Goal: Task Accomplishment & Management: Manage account settings

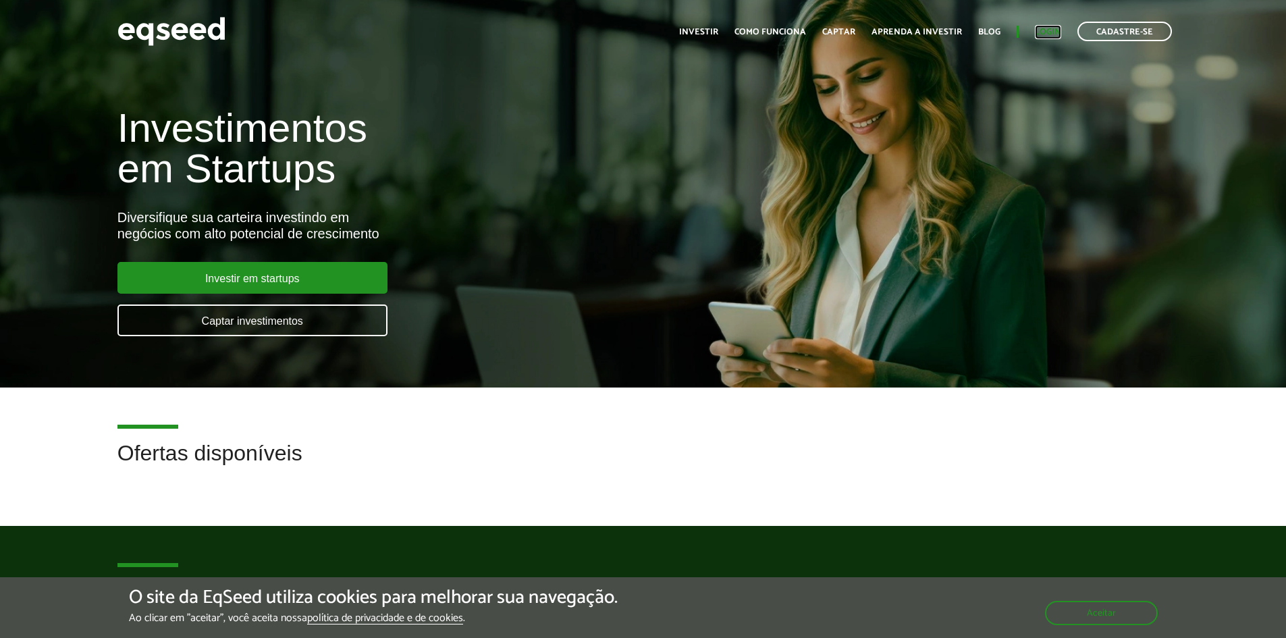
click at [1049, 32] on link "Login" at bounding box center [1048, 32] width 26 height 9
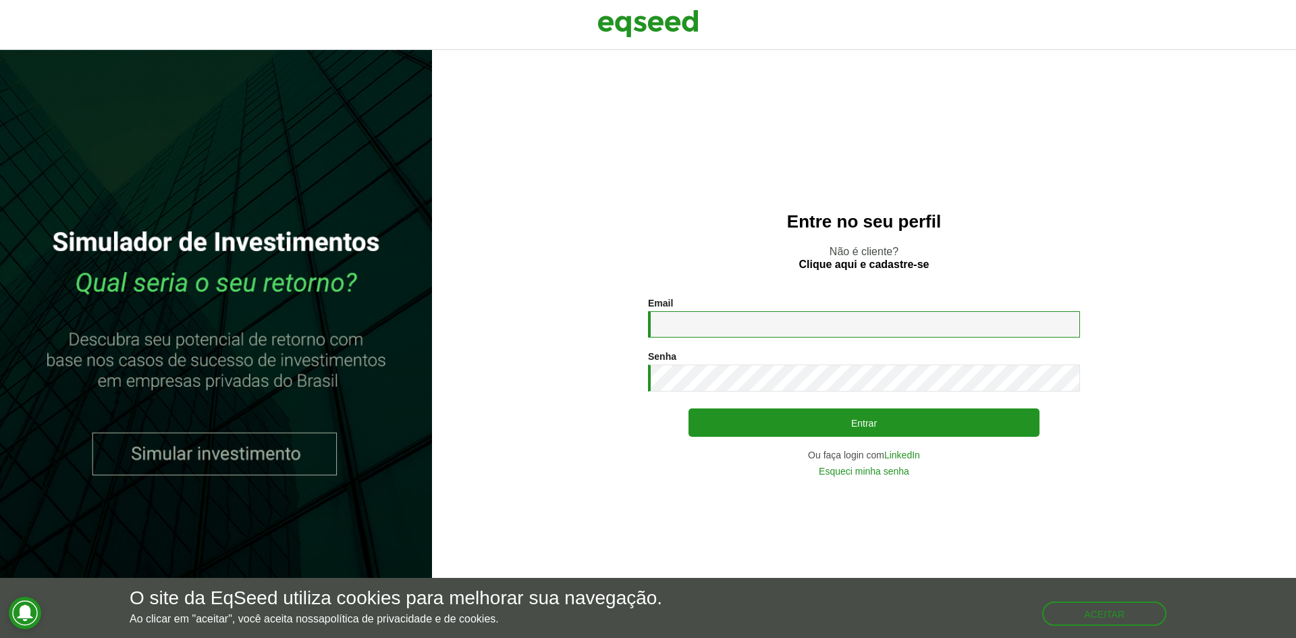
click at [765, 319] on input "Email *" at bounding box center [864, 324] width 432 height 26
type input "**********"
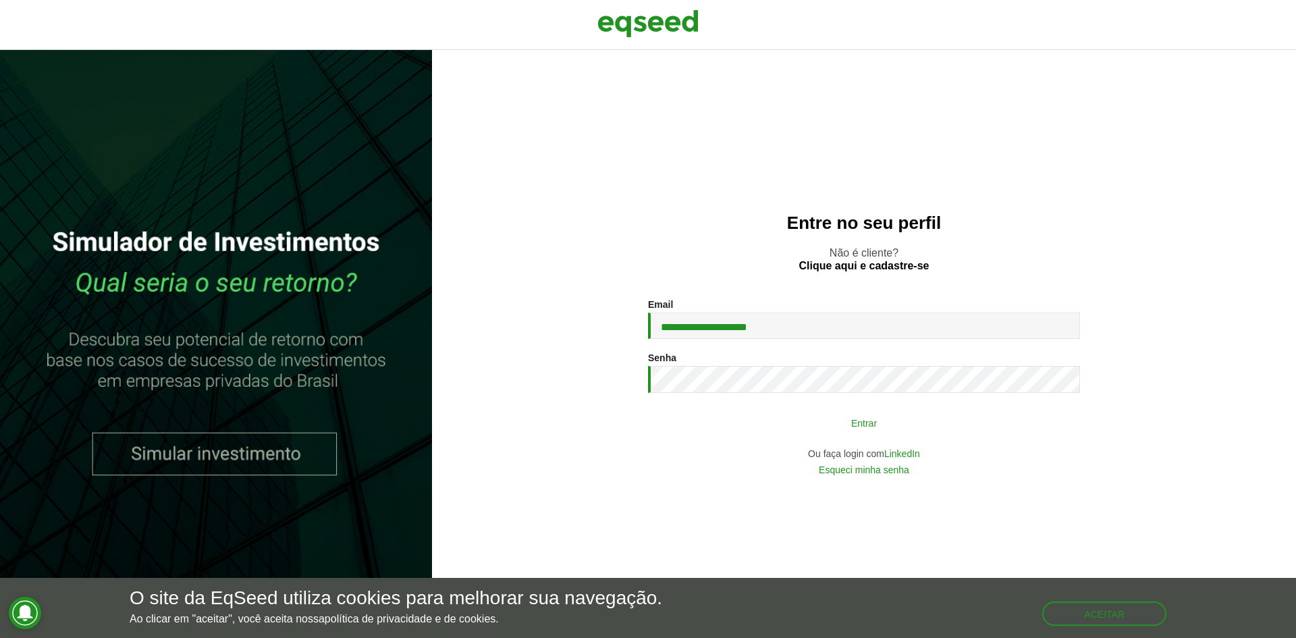
click at [893, 416] on button "Entrar" at bounding box center [863, 423] width 351 height 26
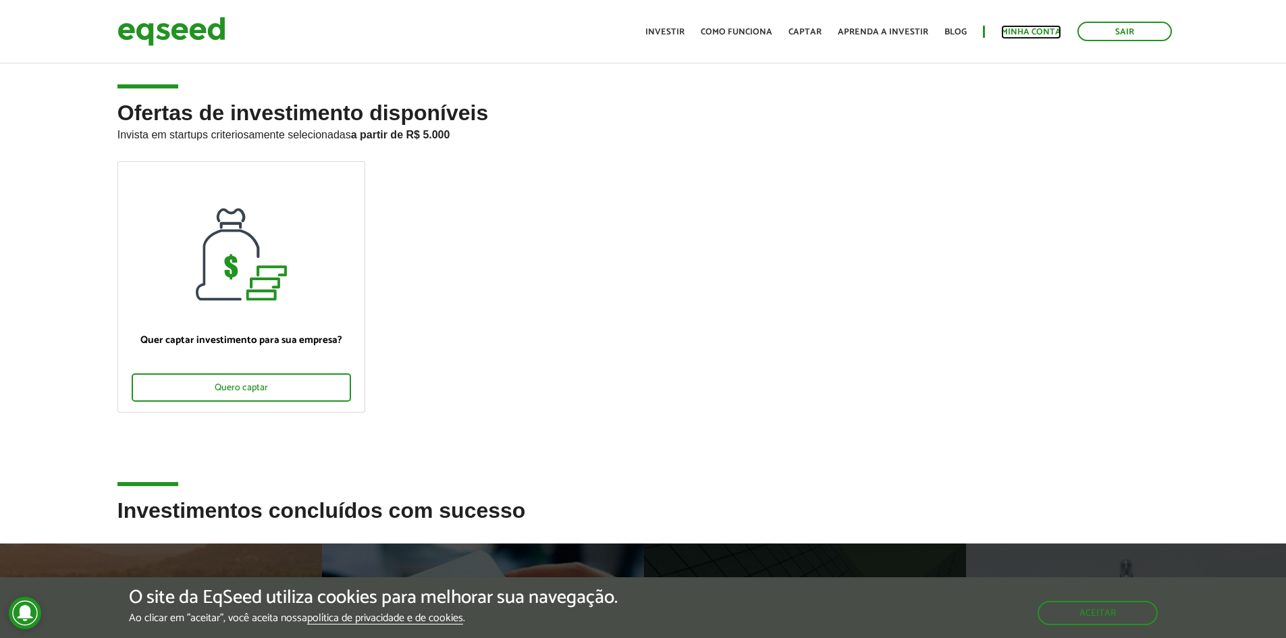
click at [1035, 29] on link "Minha conta" at bounding box center [1031, 32] width 60 height 9
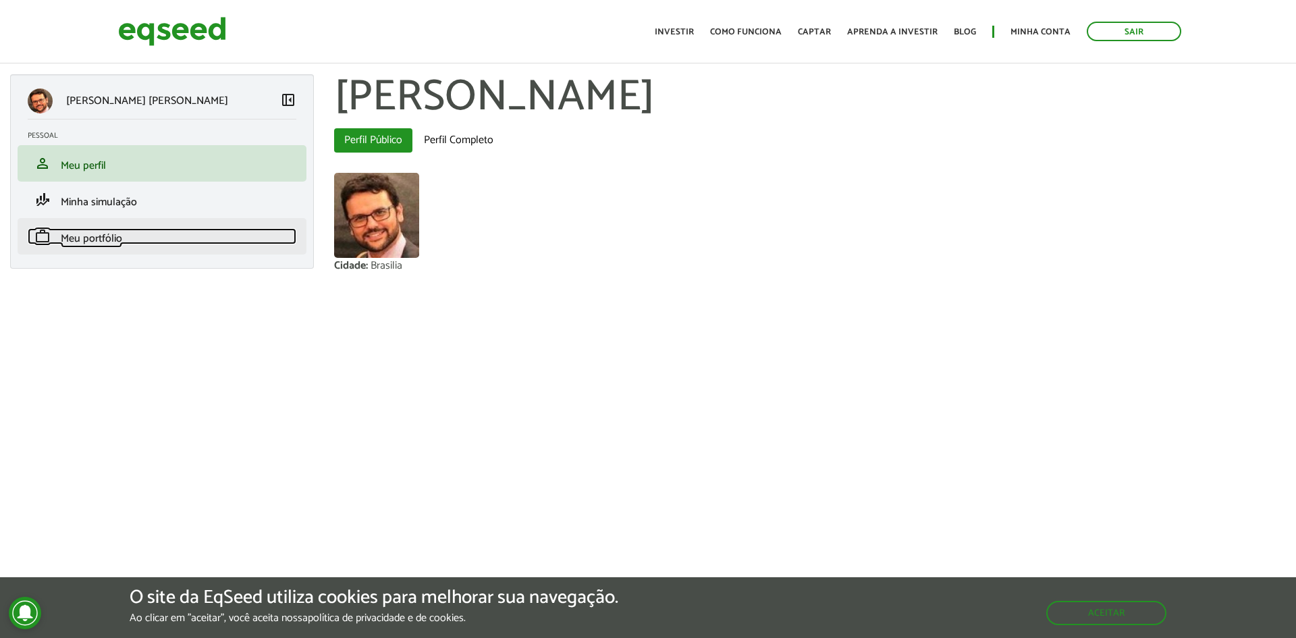
click at [72, 237] on span "Meu portfólio" at bounding box center [91, 238] width 61 height 18
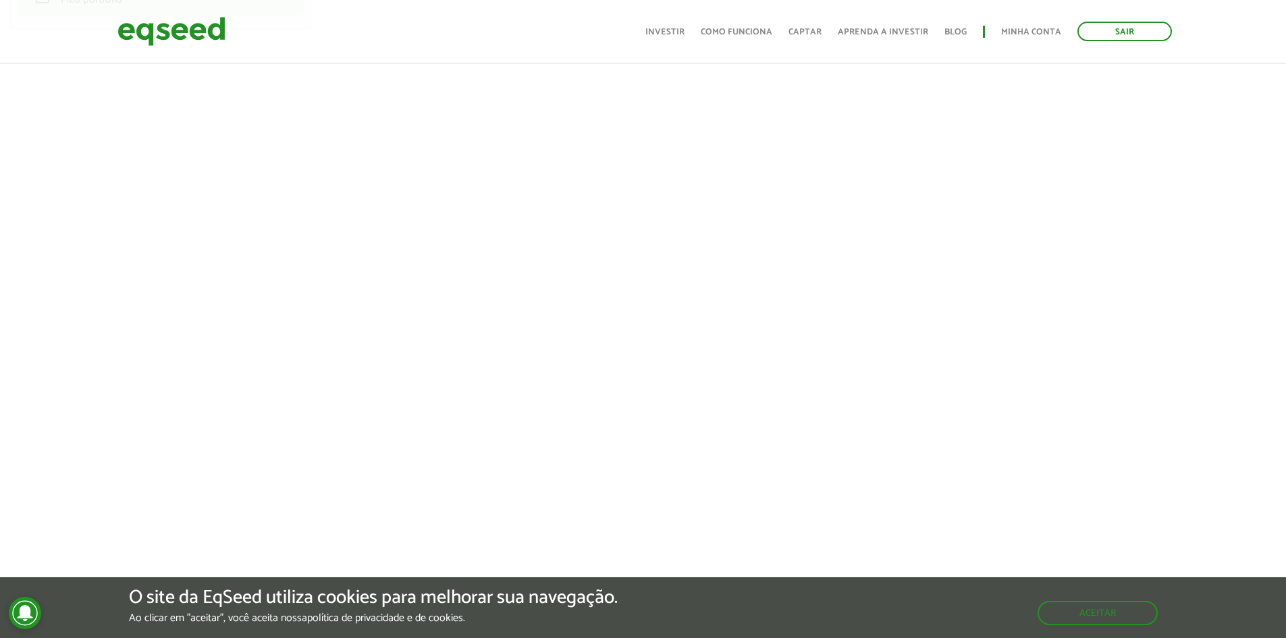
scroll to position [270, 0]
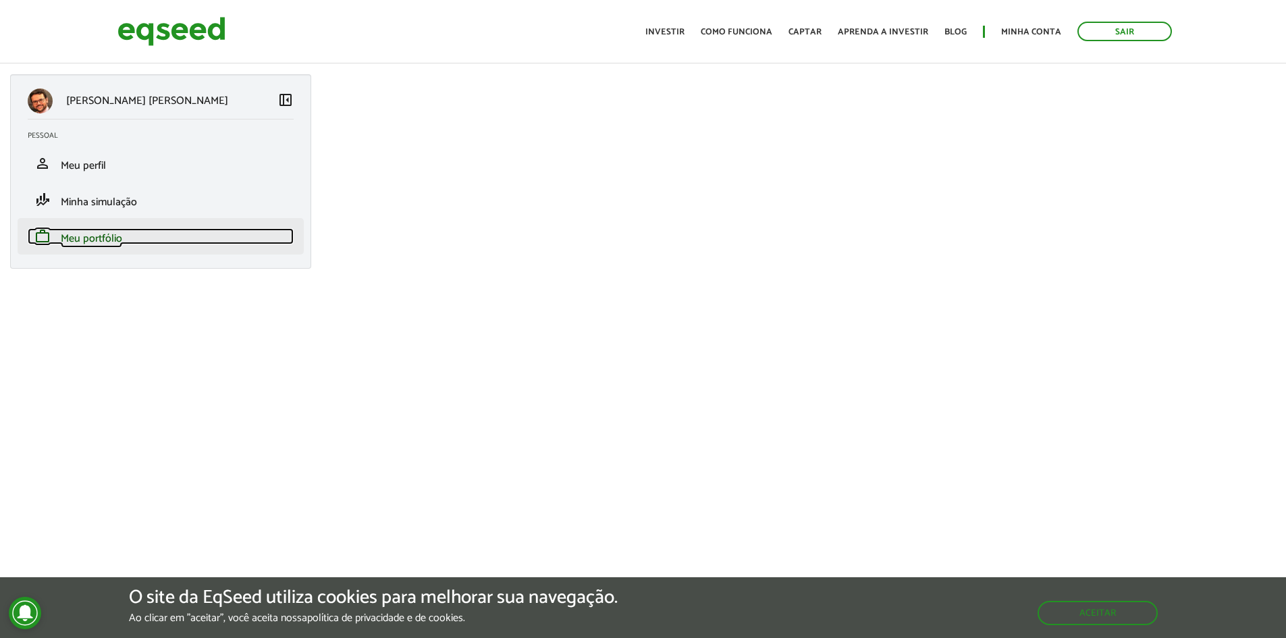
click at [134, 236] on link "work Meu portfólio" at bounding box center [161, 236] width 266 height 16
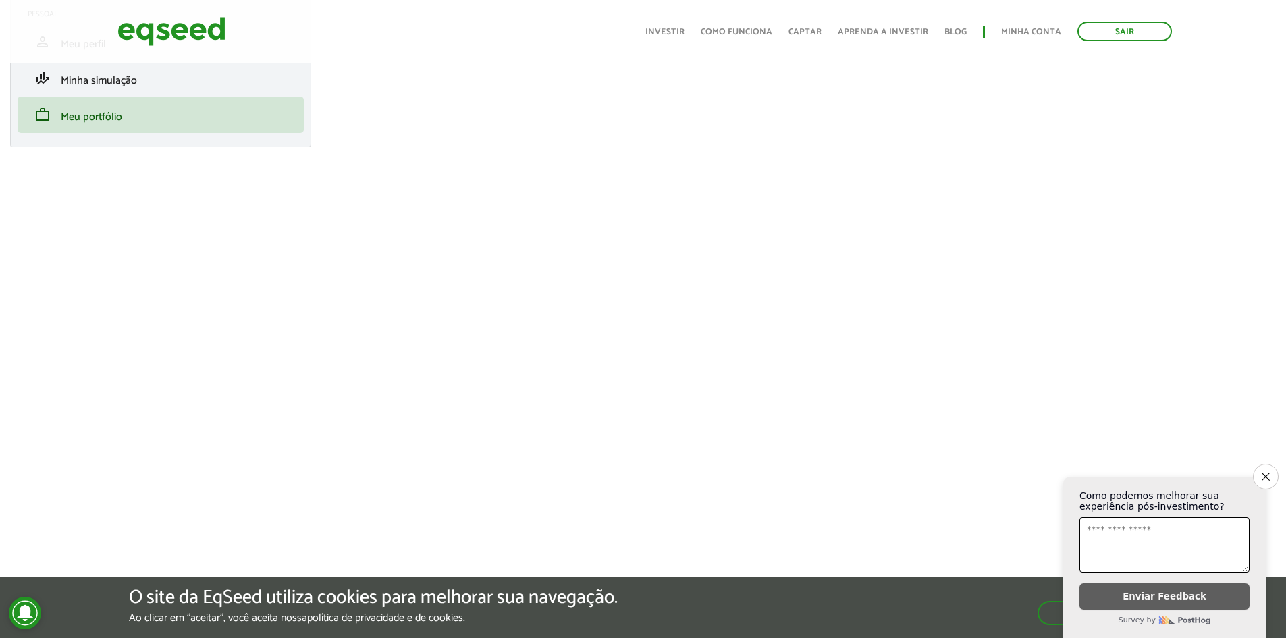
scroll to position [67, 0]
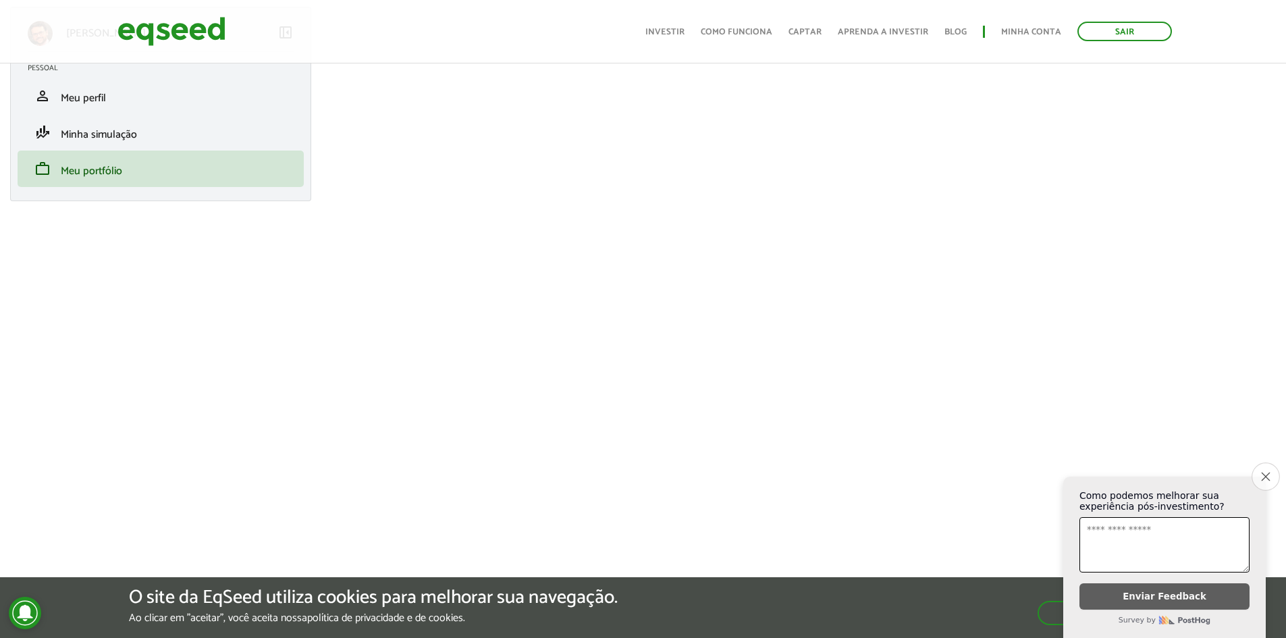
click at [1273, 471] on button "Close survey" at bounding box center [1265, 476] width 28 height 28
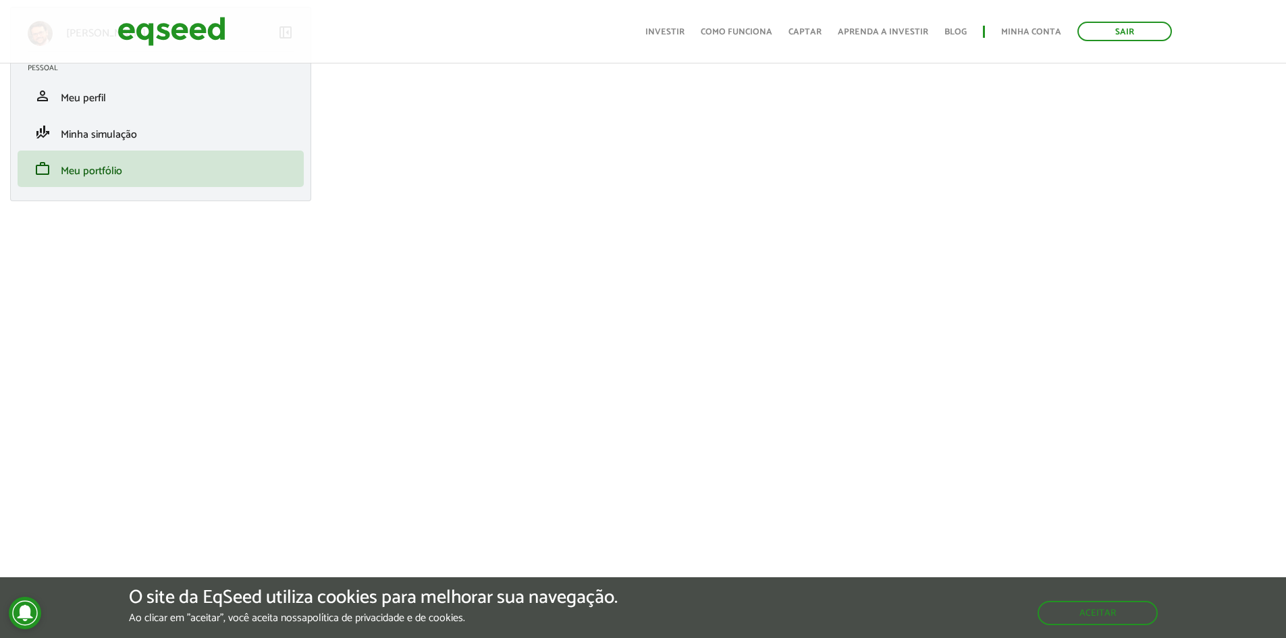
click at [268, 432] on div "Bruno Henrique Neves Silva left_panel_close Pessoal person Meu perfil finance_m…" at bounding box center [643, 571] width 1286 height 1129
